Goal: Task Accomplishment & Management: Manage account settings

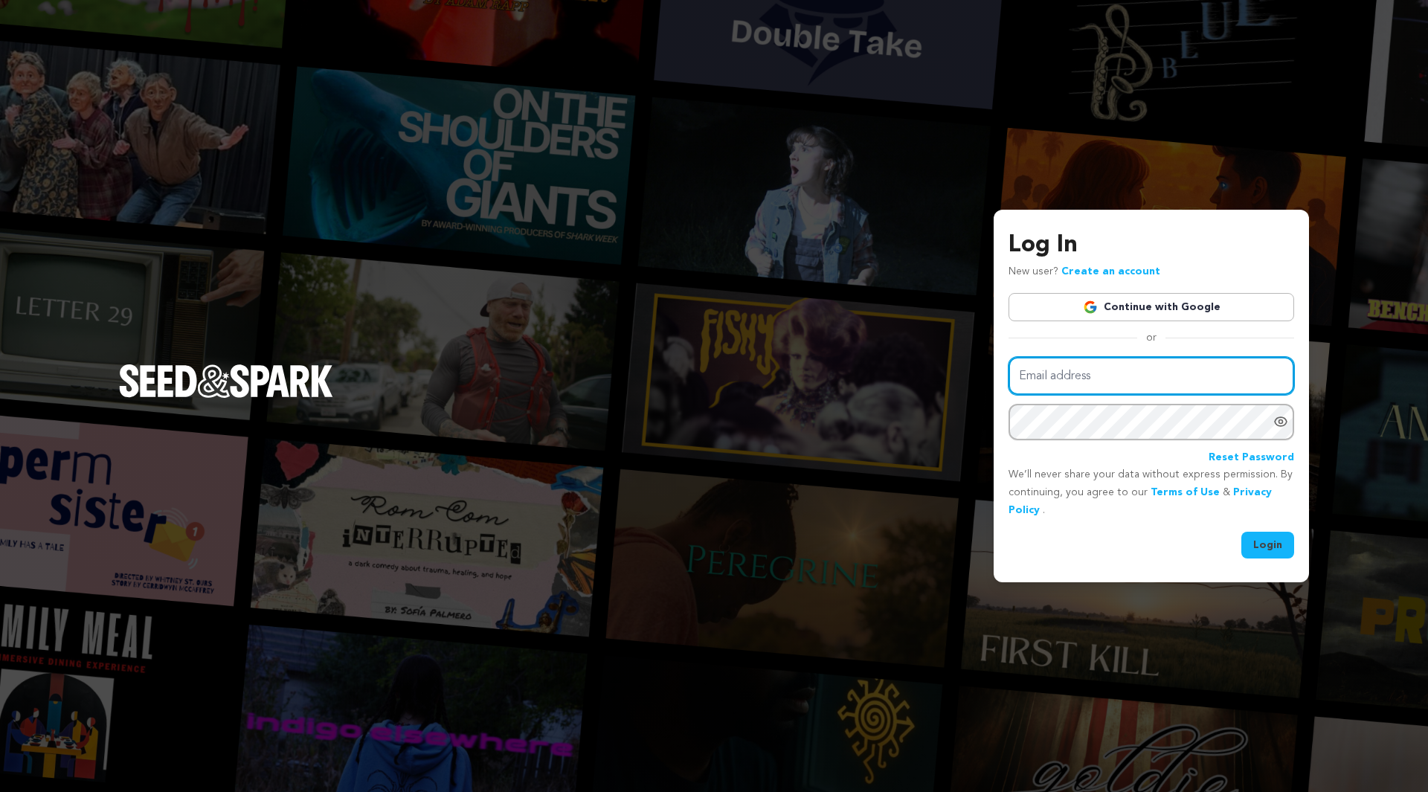
click at [1115, 370] on input "Email address" at bounding box center [1152, 376] width 286 height 38
type input "devindmckay@gmail.com"
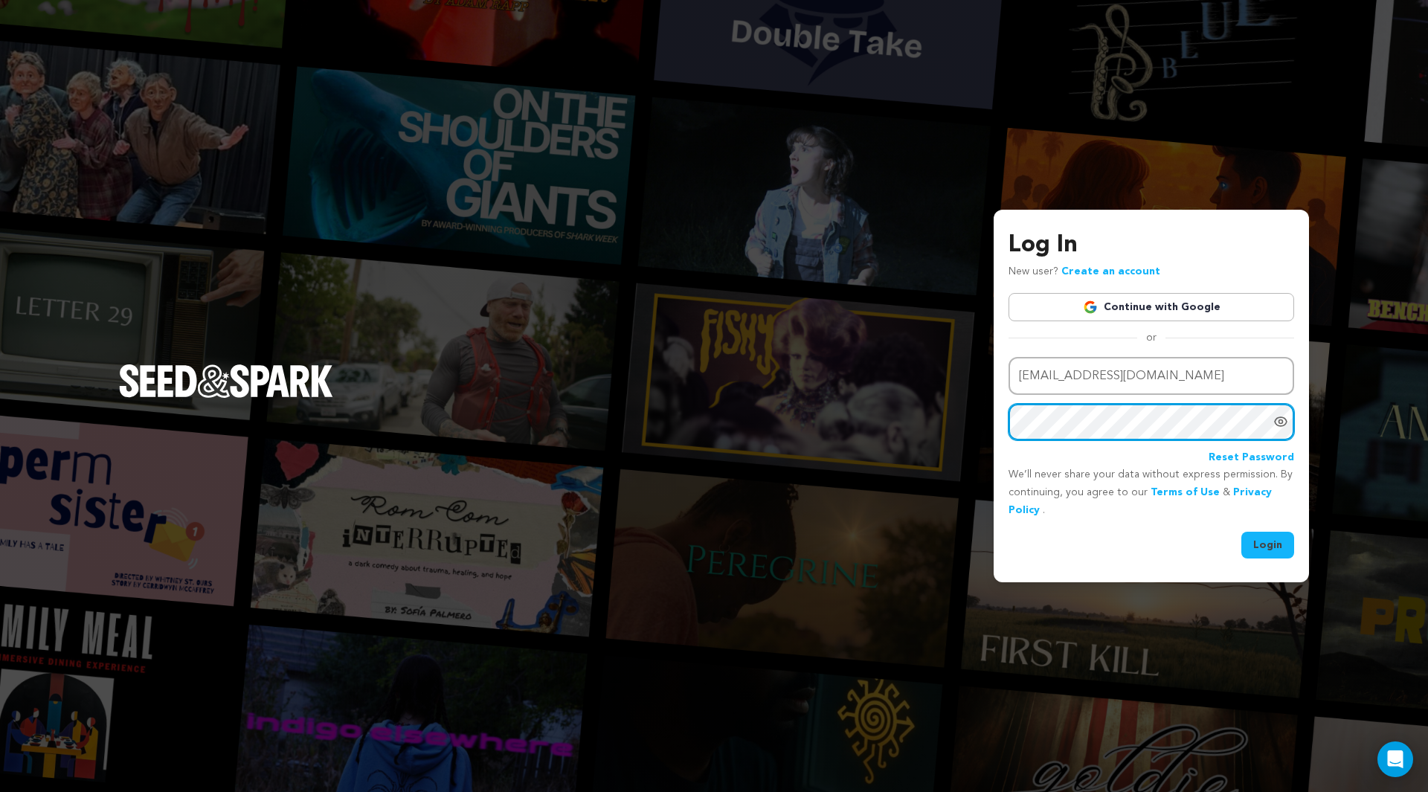
click at [1242, 532] on button "Login" at bounding box center [1268, 545] width 53 height 27
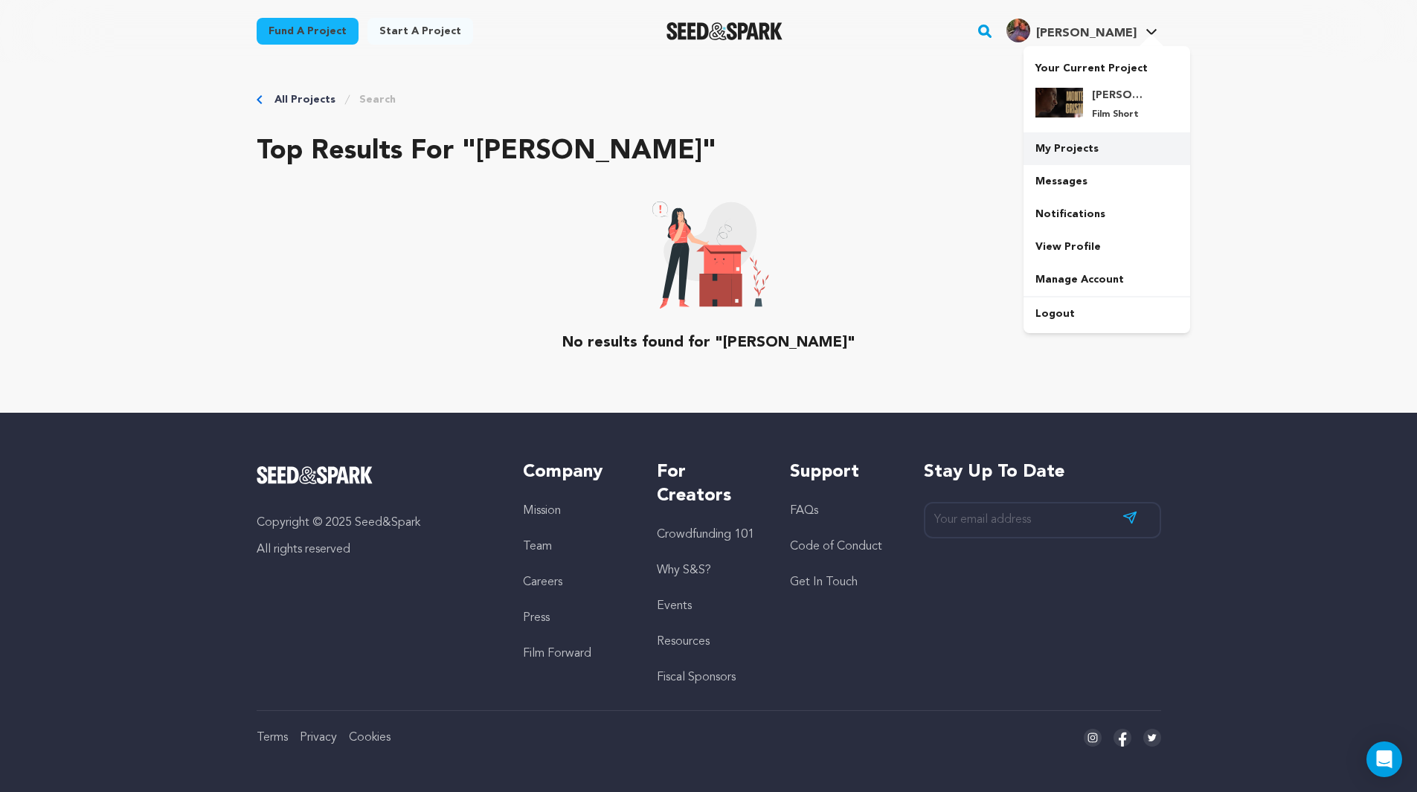
click at [1067, 154] on link "My Projects" at bounding box center [1107, 148] width 167 height 33
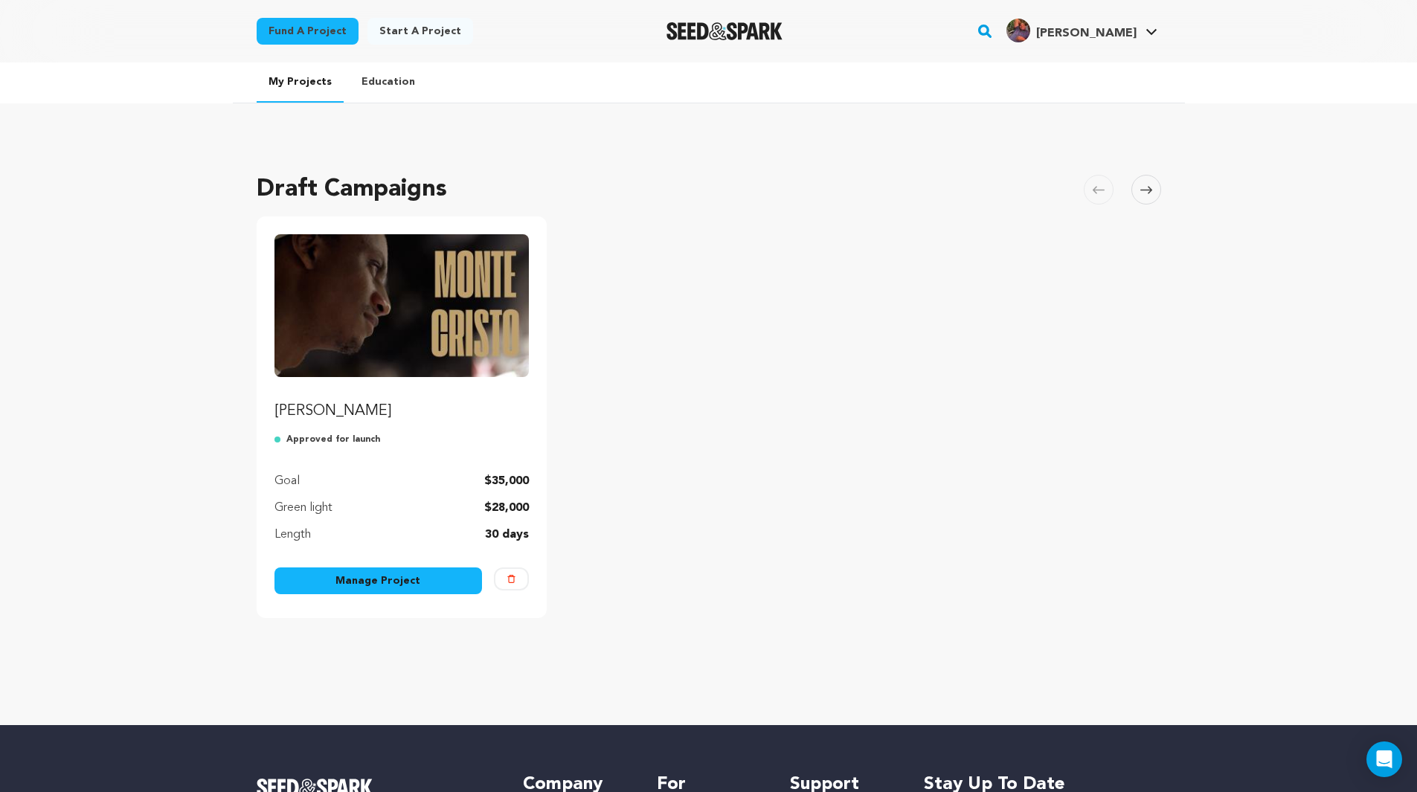
click at [335, 401] on p "[PERSON_NAME]" at bounding box center [401, 411] width 255 height 21
click at [345, 577] on link "Manage Project" at bounding box center [378, 581] width 208 height 27
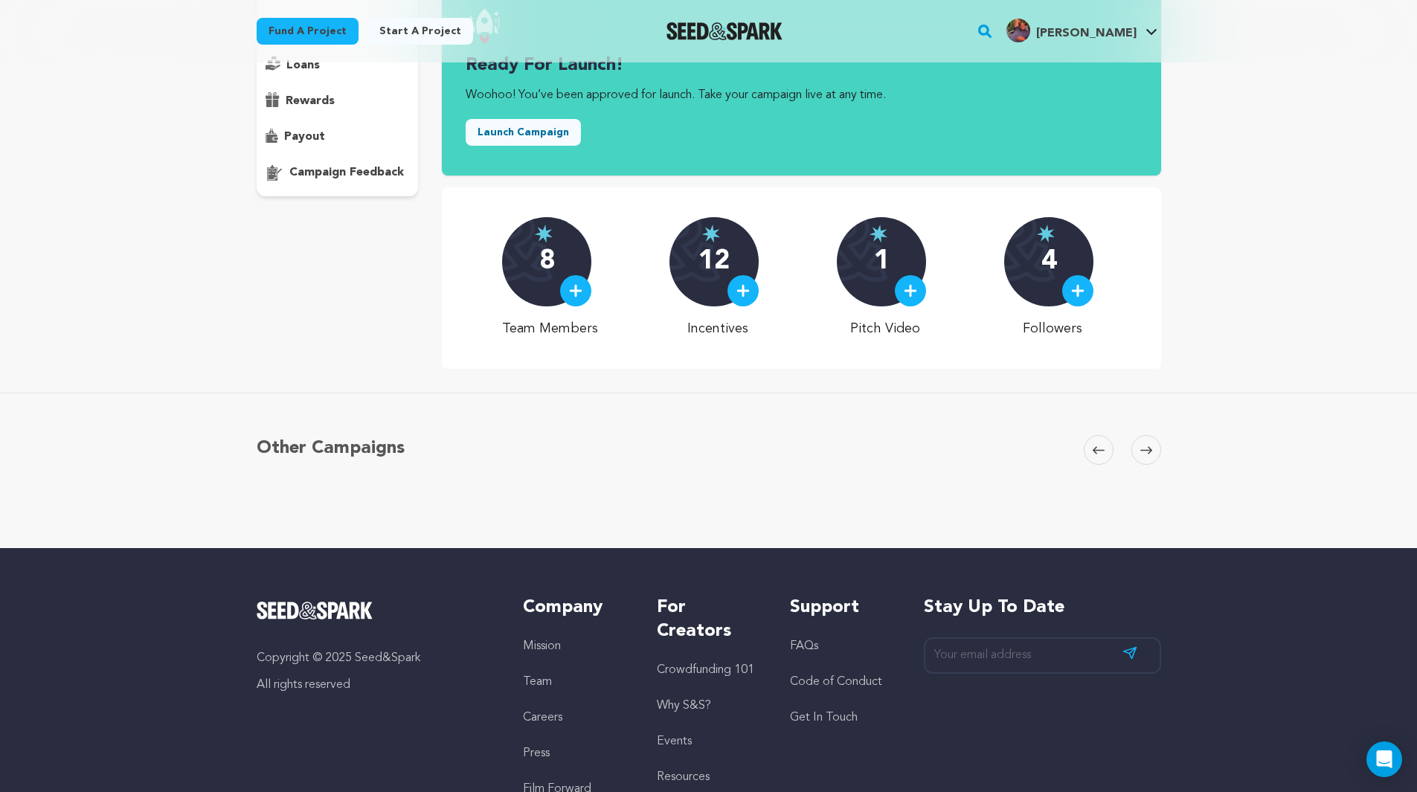
scroll to position [295, 0]
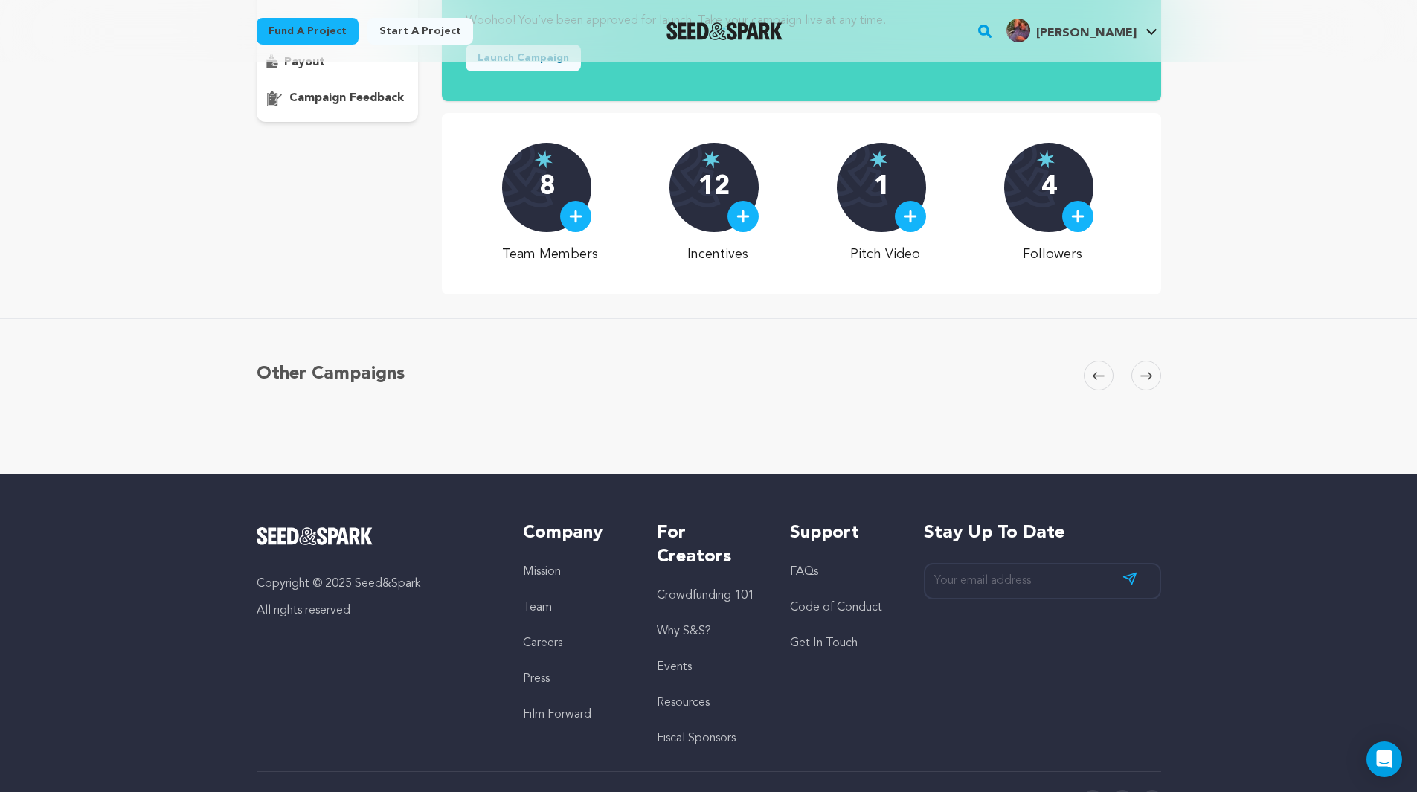
click at [802, 577] on link "FAQs" at bounding box center [804, 572] width 28 height 12
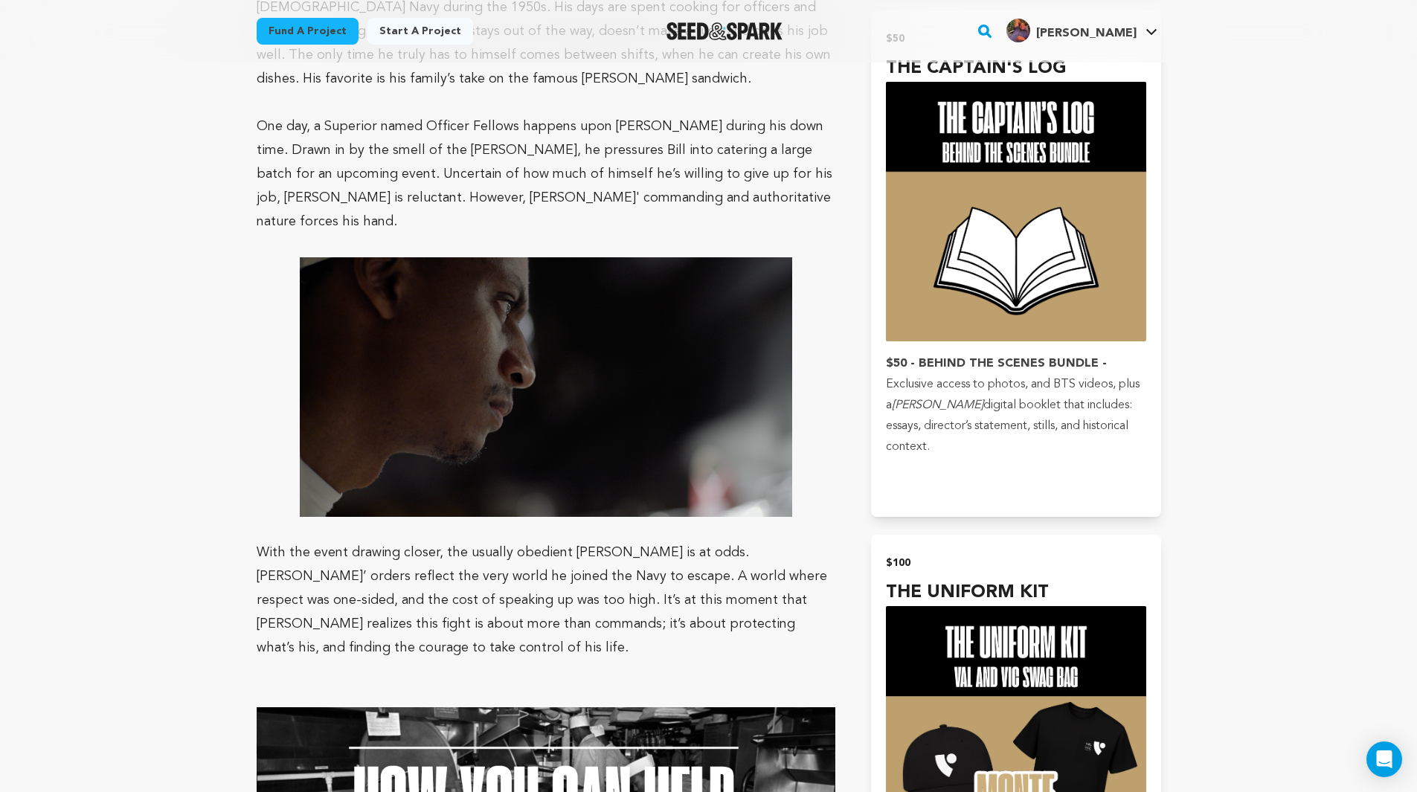
scroll to position [2009, 0]
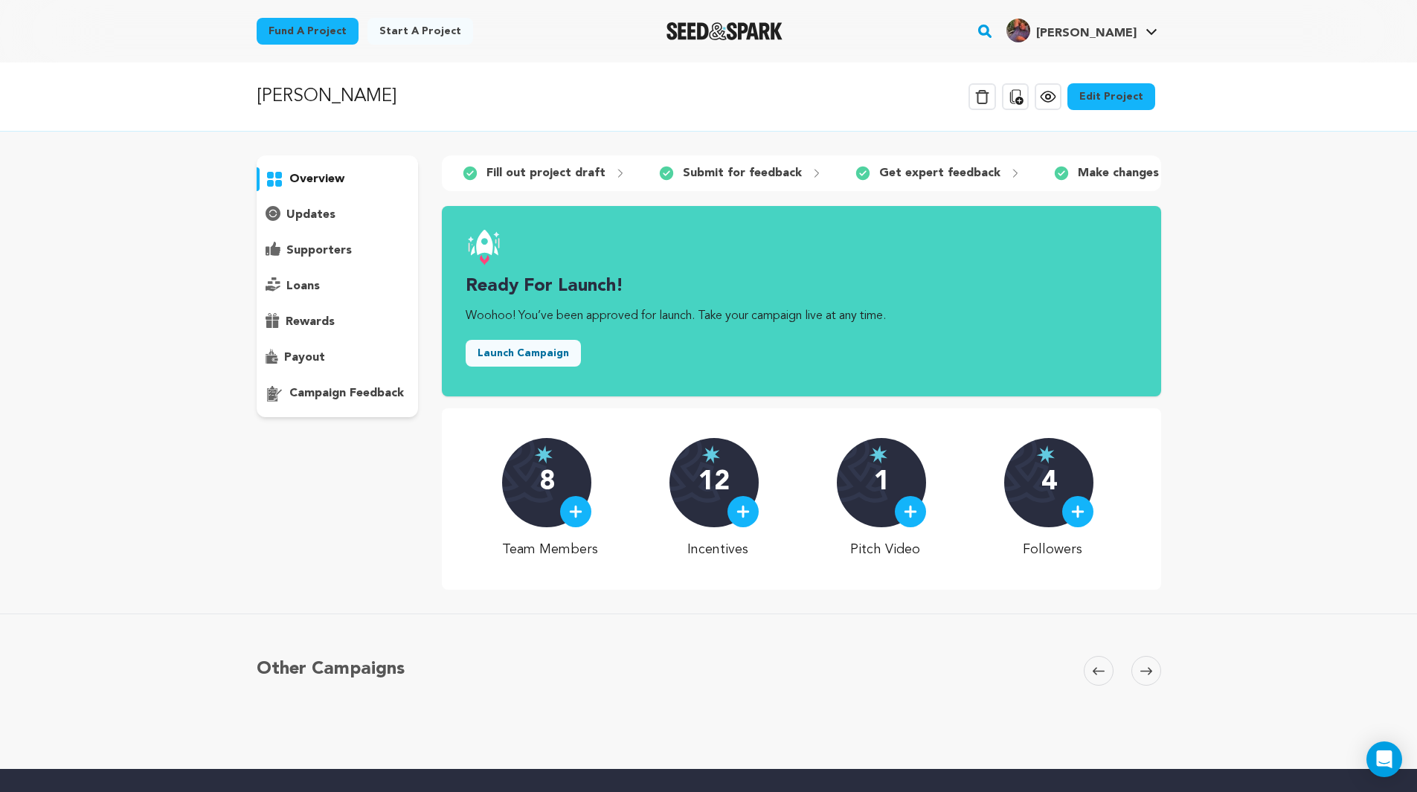
click at [340, 399] on p "campaign feedback" at bounding box center [346, 394] width 115 height 18
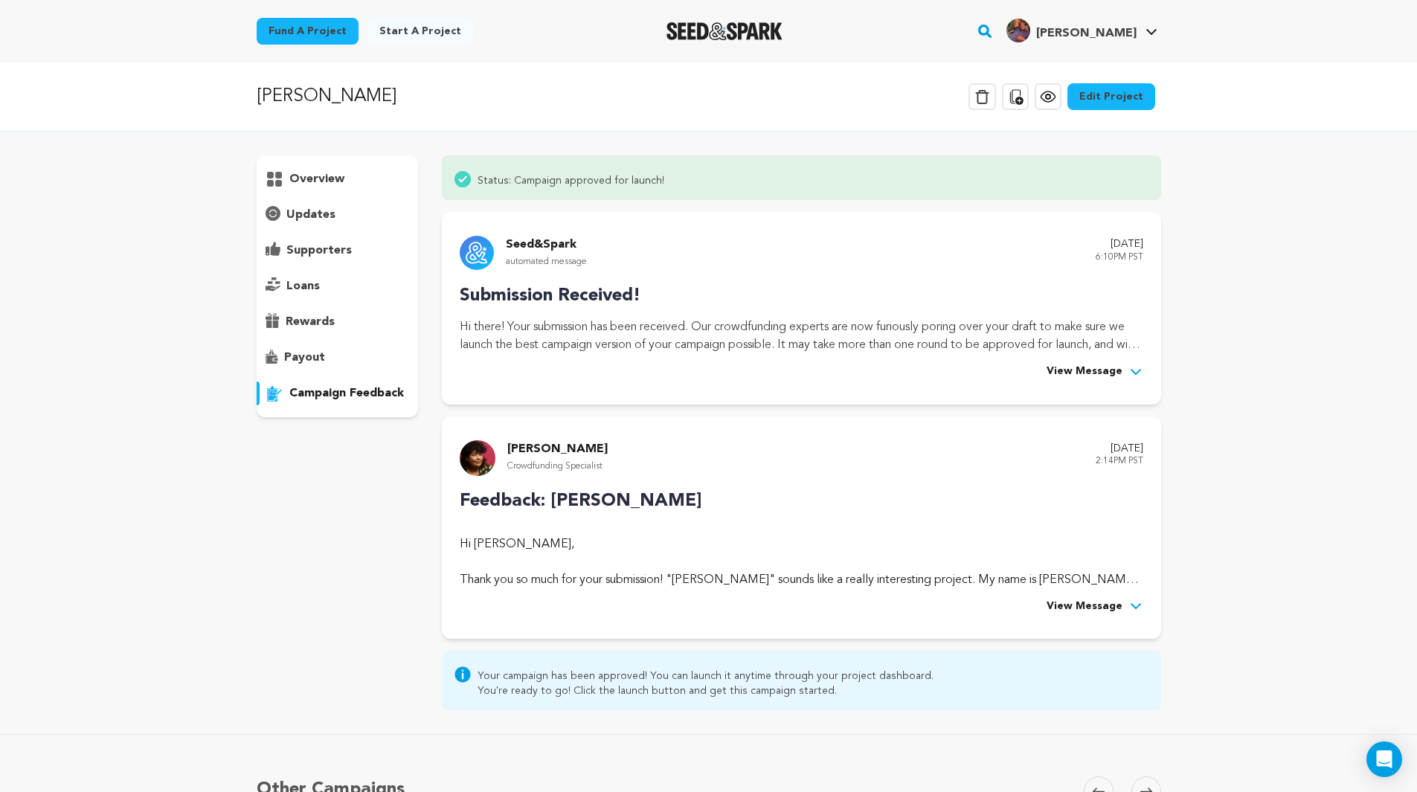
click at [1112, 620] on div "Rocco Garrison Crowdfunding Specialist August 19, 2025 2:14PM PST Feedback: Mon…" at bounding box center [801, 528] width 719 height 223
click at [1111, 603] on span "View Message" at bounding box center [1085, 607] width 76 height 18
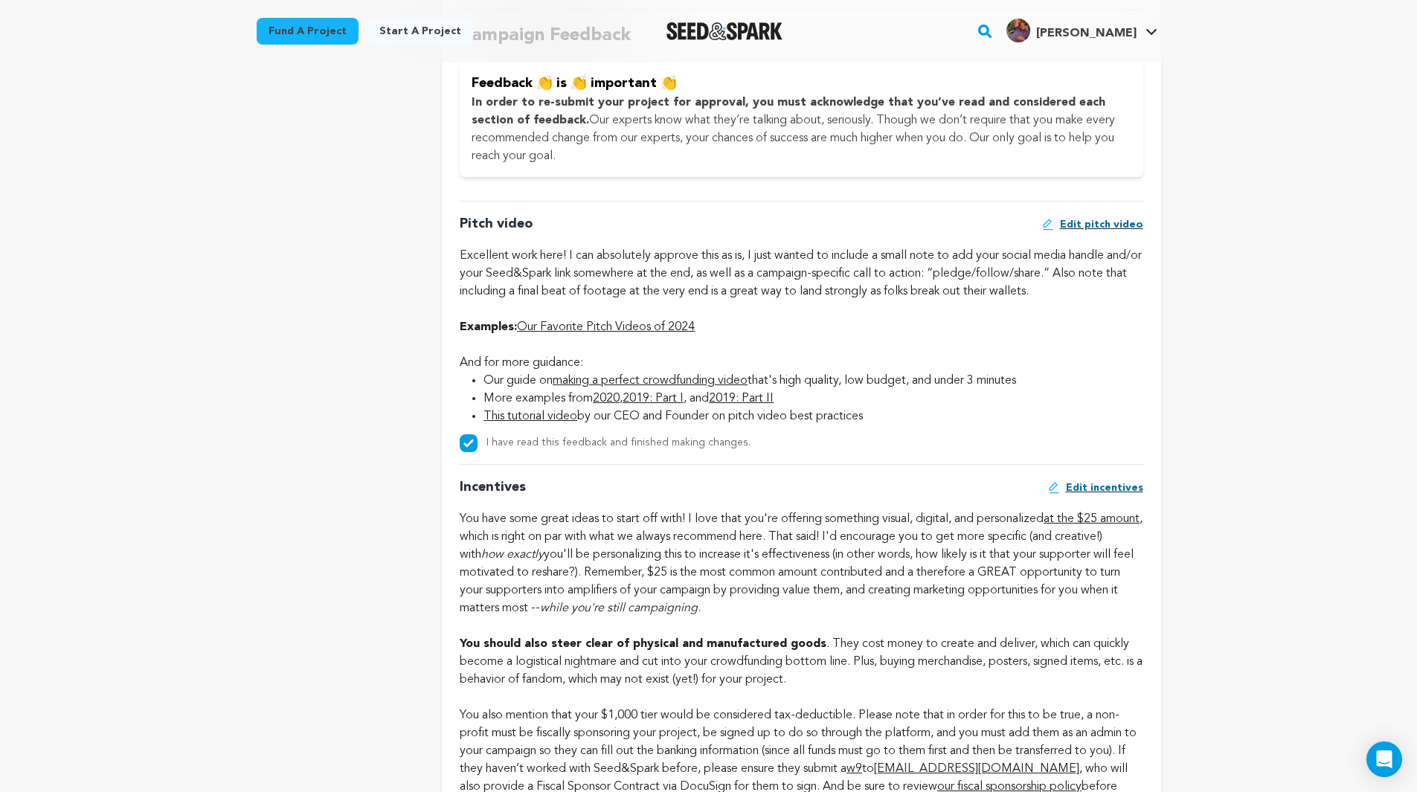
scroll to position [967, 0]
